Goal: Navigation & Orientation: Find specific page/section

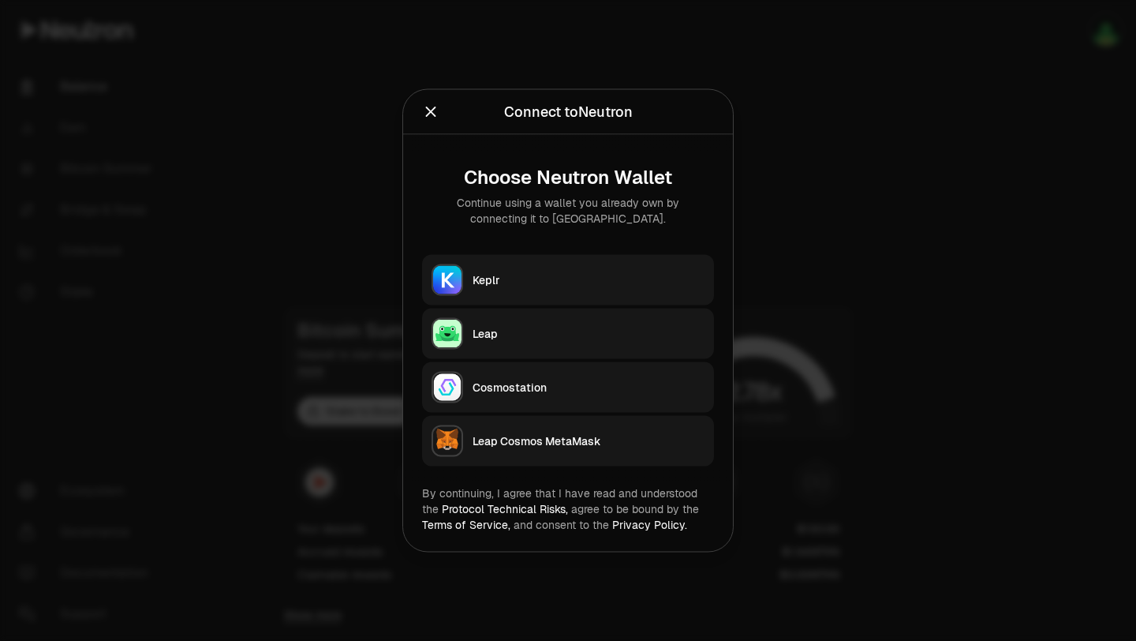
click at [428, 111] on icon "Close" at bounding box center [430, 111] width 17 height 17
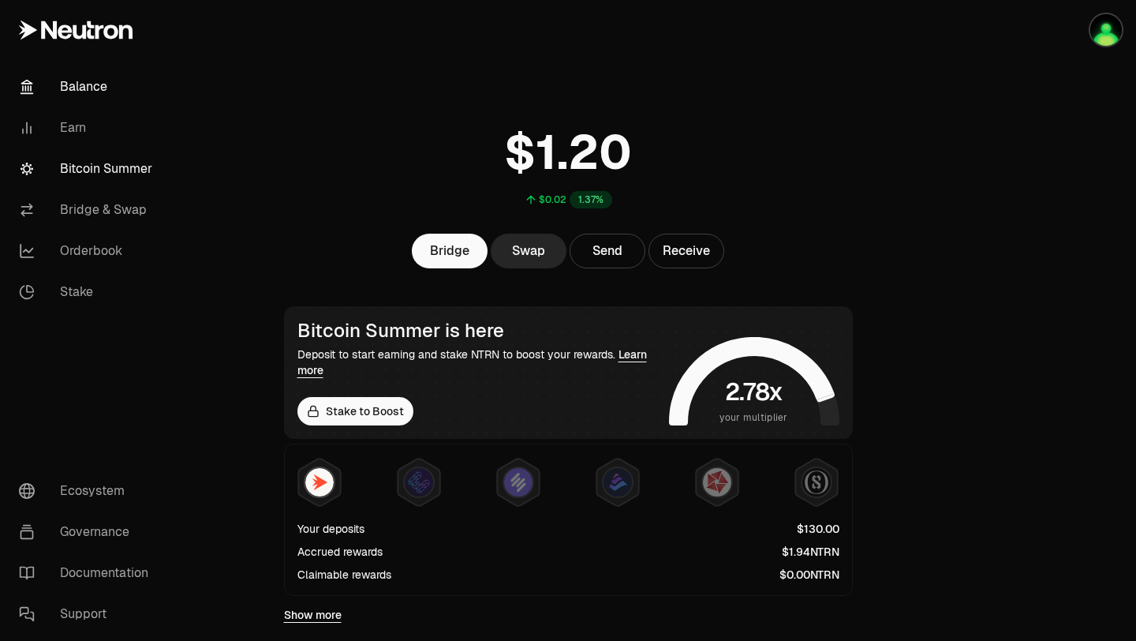
click at [107, 158] on link "Bitcoin Summer" at bounding box center [88, 168] width 164 height 41
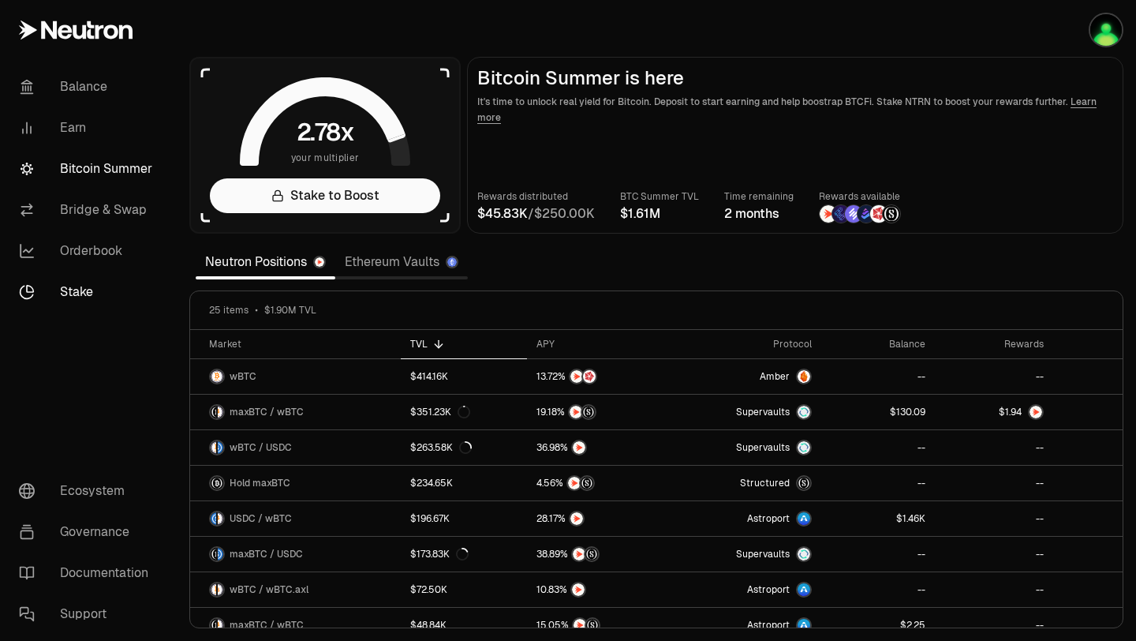
click at [77, 301] on link "Stake" at bounding box center [88, 291] width 164 height 41
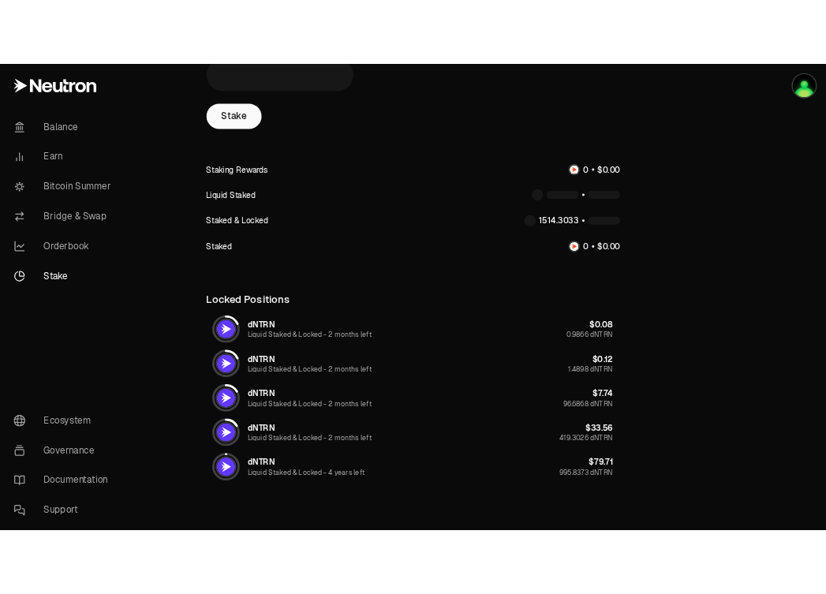
scroll to position [139, 0]
